Goal: Information Seeking & Learning: Learn about a topic

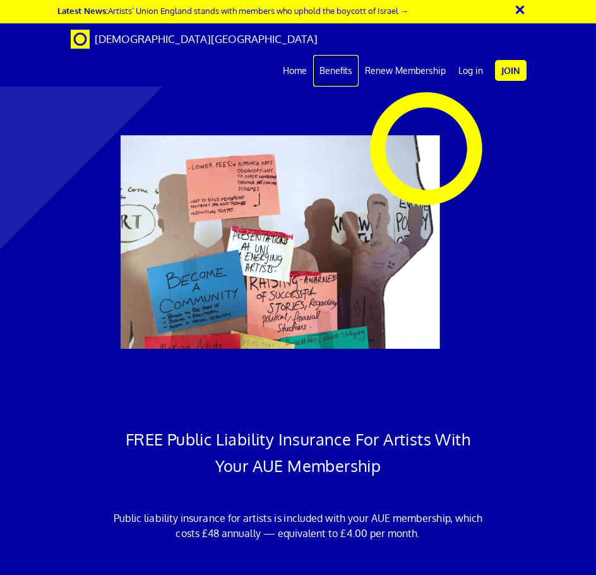
click at [337, 55] on link "Benefits" at bounding box center [335, 71] width 45 height 32
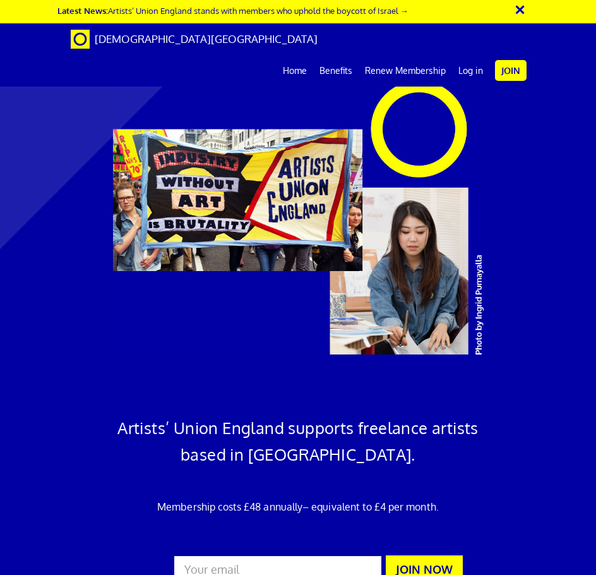
scroll to position [933, 0]
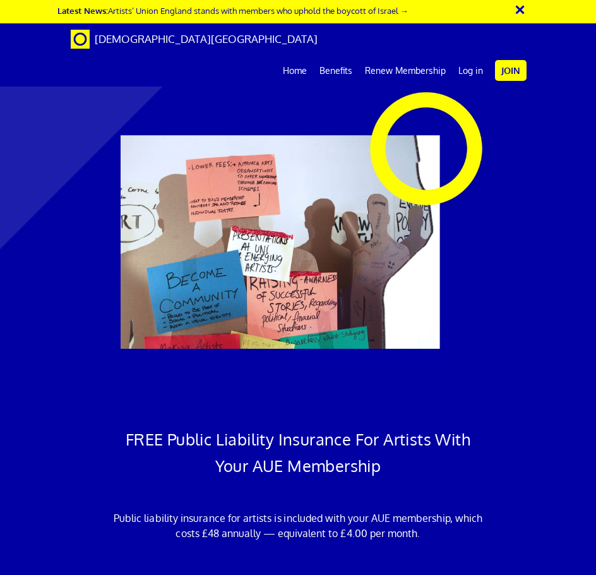
scroll to position [379, 0]
